Goal: Task Accomplishment & Management: Manage account settings

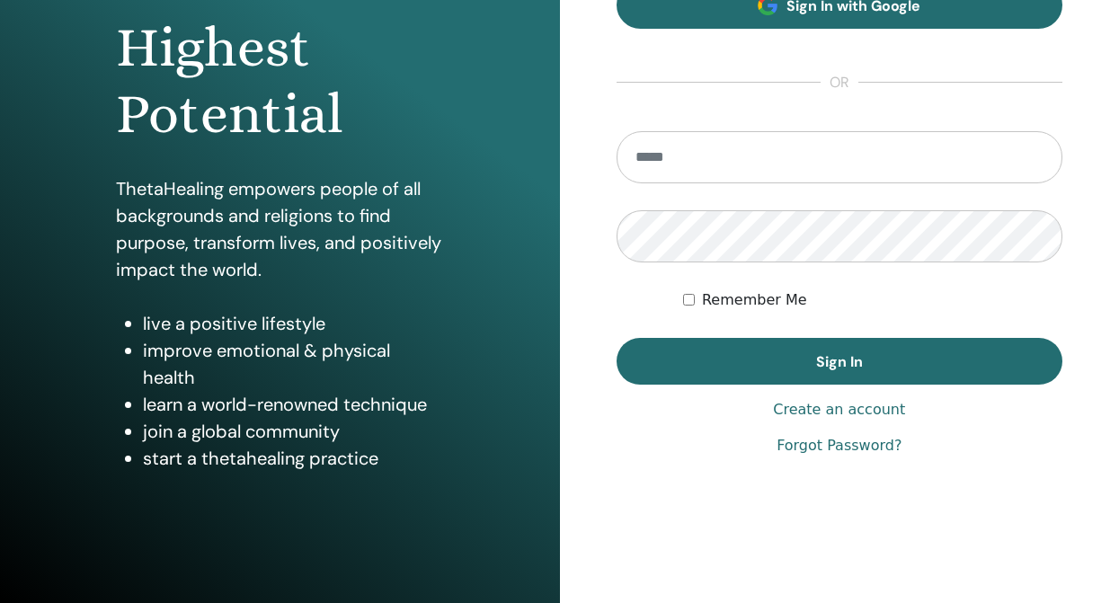
scroll to position [260, 0]
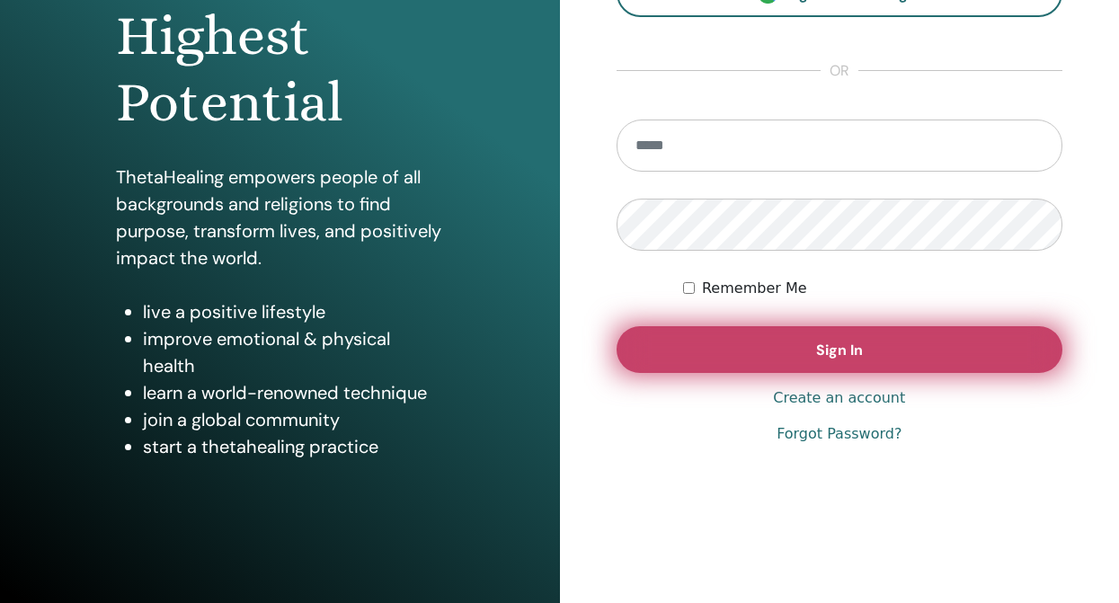
type input "**********"
click at [850, 350] on span "Sign In" at bounding box center [839, 350] width 47 height 19
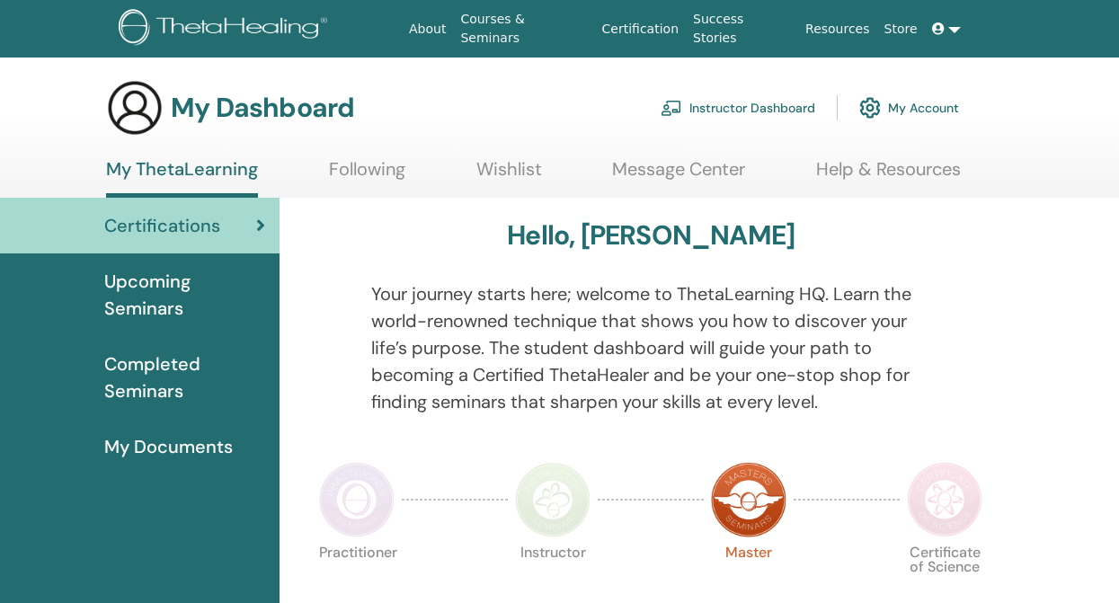
click at [165, 390] on span "Completed Seminars" at bounding box center [184, 377] width 161 height 54
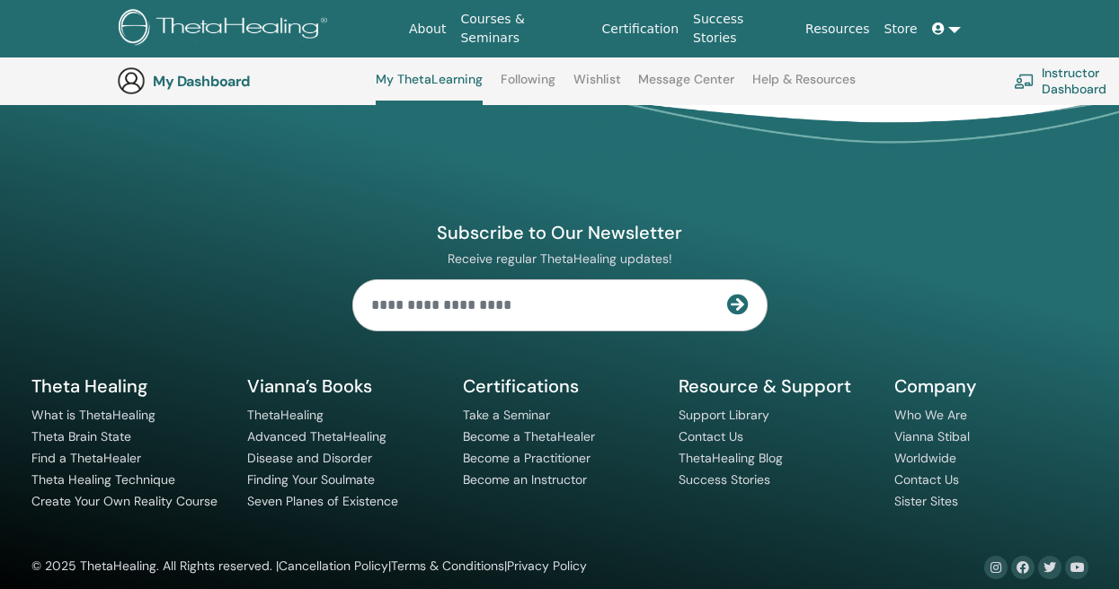
scroll to position [1473, 0]
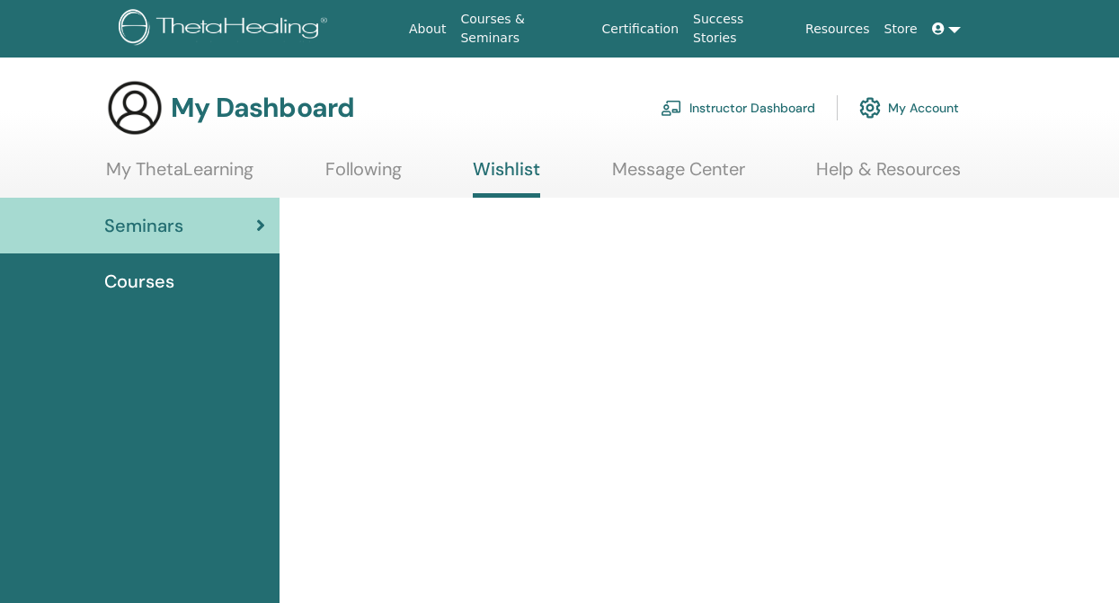
click at [587, 29] on link "Courses & Seminars" at bounding box center [523, 29] width 141 height 52
click at [671, 26] on link "Certification" at bounding box center [640, 29] width 91 height 33
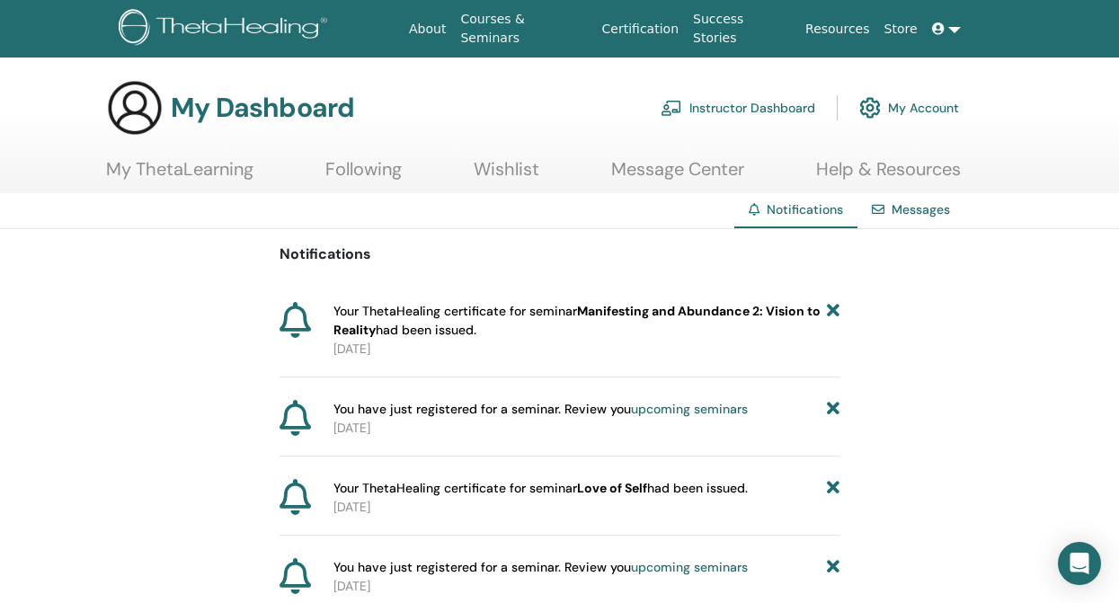
click at [597, 315] on b "Manifesting and Abundance 2: Vision to Reality" at bounding box center [576, 320] width 487 height 35
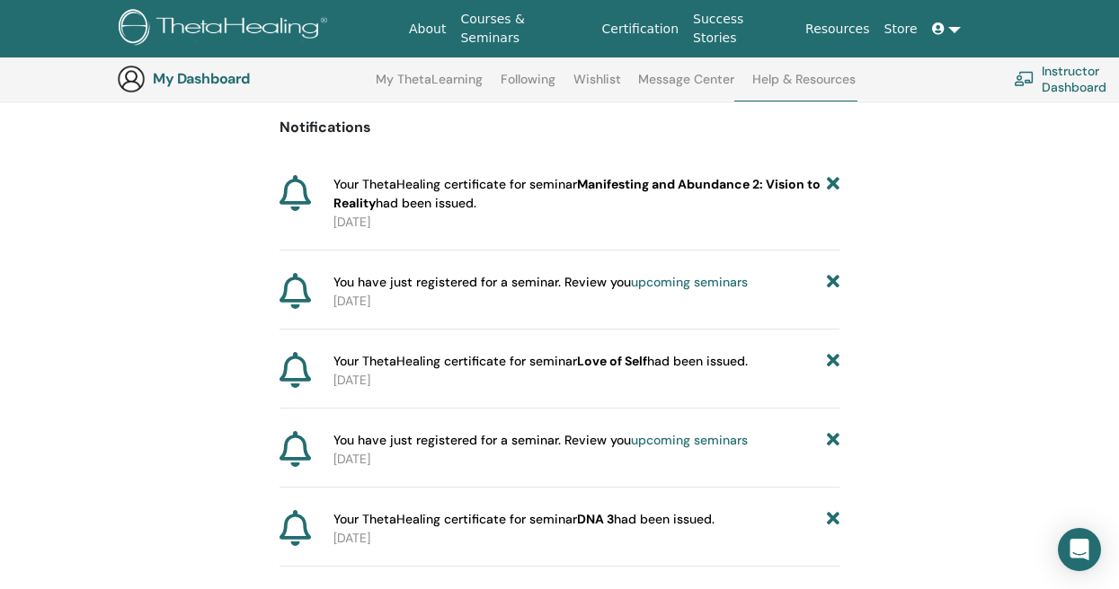
scroll to position [169, 0]
click at [685, 24] on link "Certification" at bounding box center [640, 29] width 91 height 33
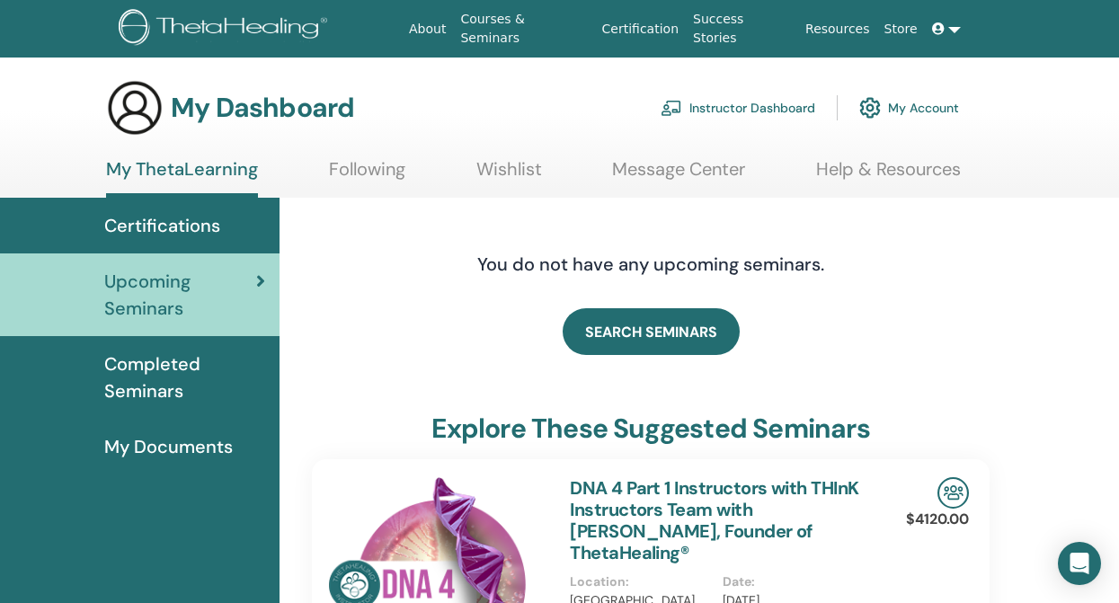
click at [176, 383] on span "Completed Seminars" at bounding box center [184, 377] width 161 height 54
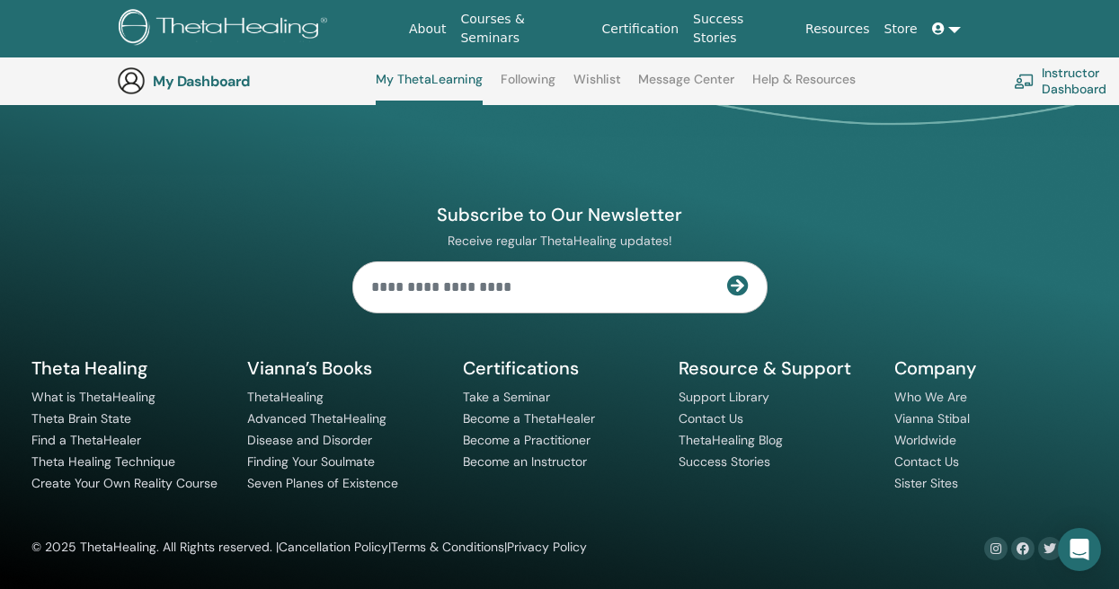
scroll to position [3610, 0]
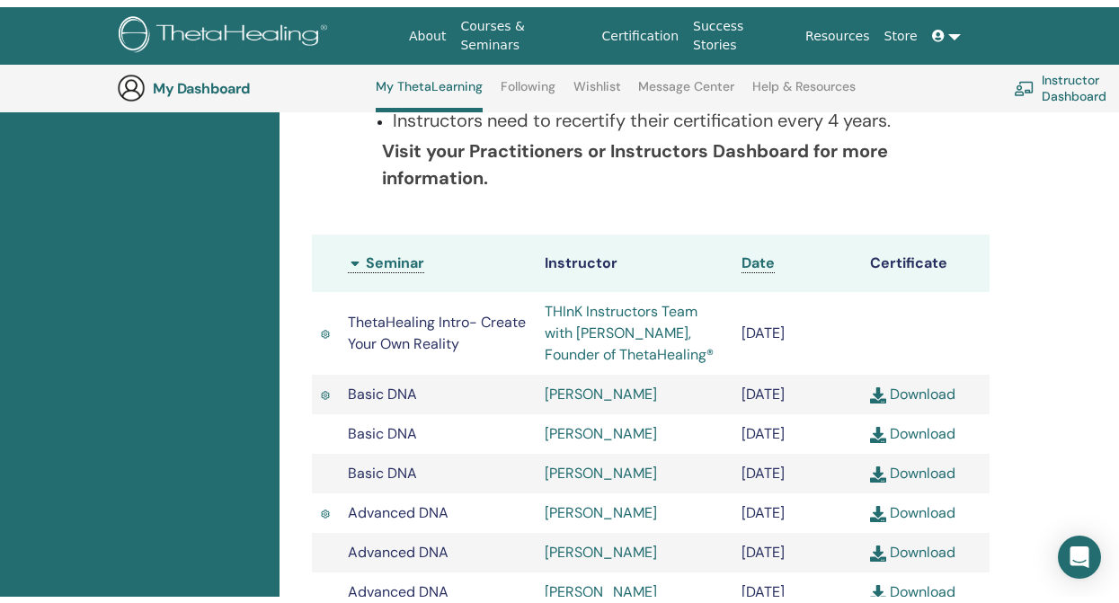
scroll to position [0, 0]
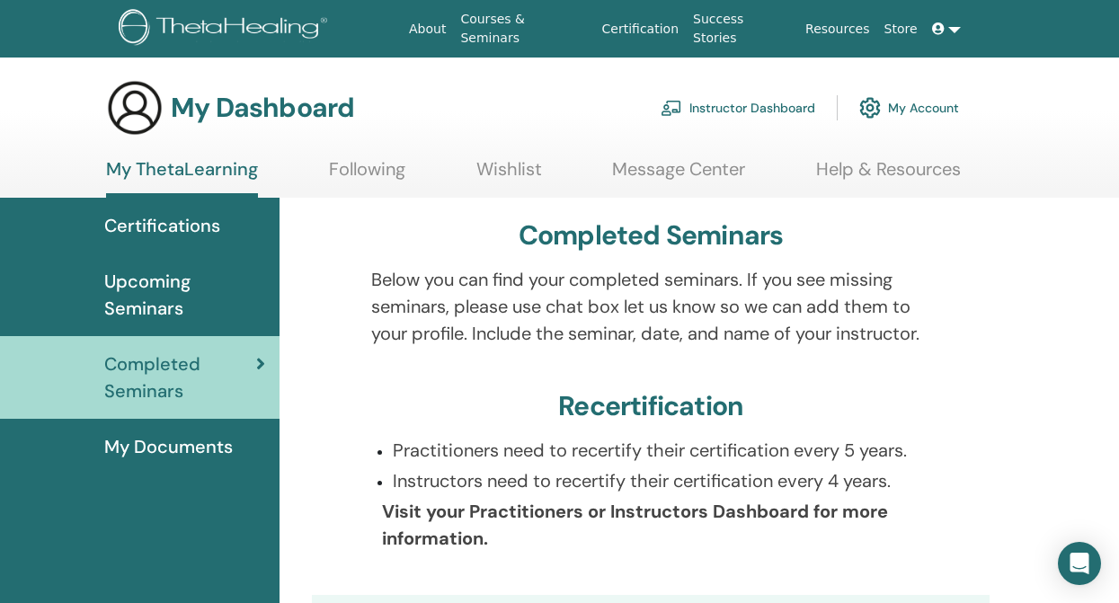
click at [206, 451] on span "My Documents" at bounding box center [168, 446] width 128 height 27
click at [942, 26] on icon at bounding box center [938, 28] width 13 height 13
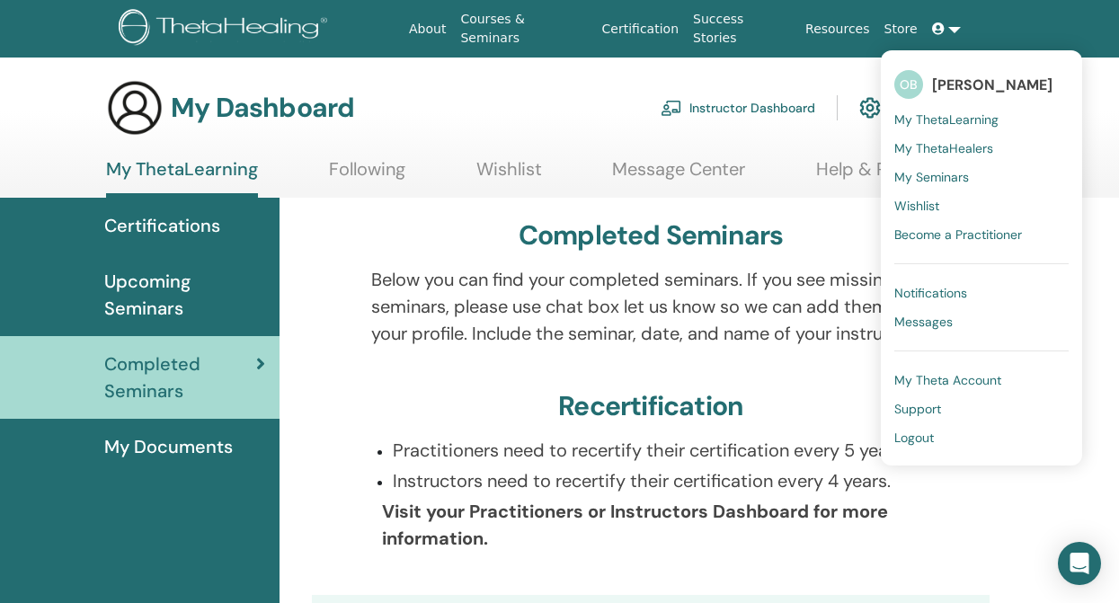
click at [937, 380] on span "My Theta Account" at bounding box center [947, 380] width 107 height 16
